Goal: Navigation & Orientation: Find specific page/section

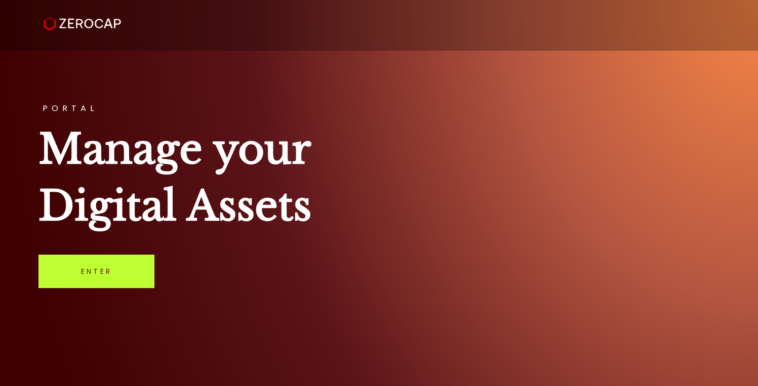
click at [130, 272] on link "Enter" at bounding box center [97, 270] width 116 height 33
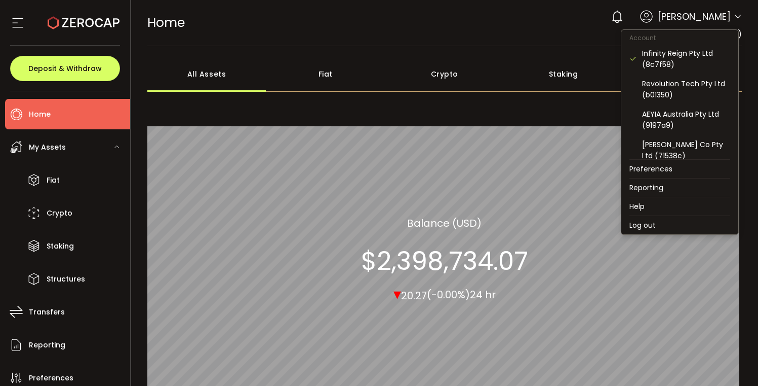
click at [735, 15] on icon at bounding box center [738, 17] width 8 height 8
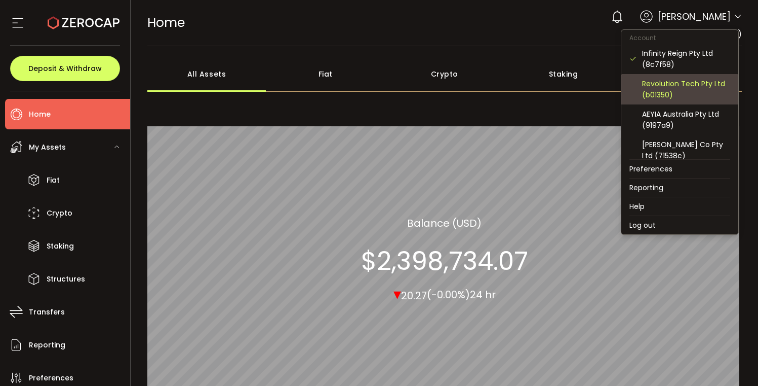
click at [676, 81] on div "Revolution Tech Pty Ltd (b01350)" at bounding box center [686, 89] width 88 height 22
